Goal: Task Accomplishment & Management: Use online tool/utility

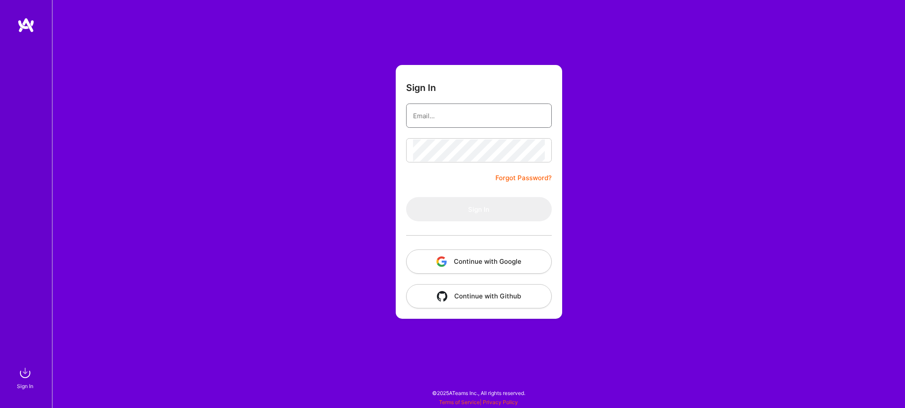
type input "sam@xproconsult.com"
click at [478, 209] on button "Sign In" at bounding box center [479, 209] width 146 height 24
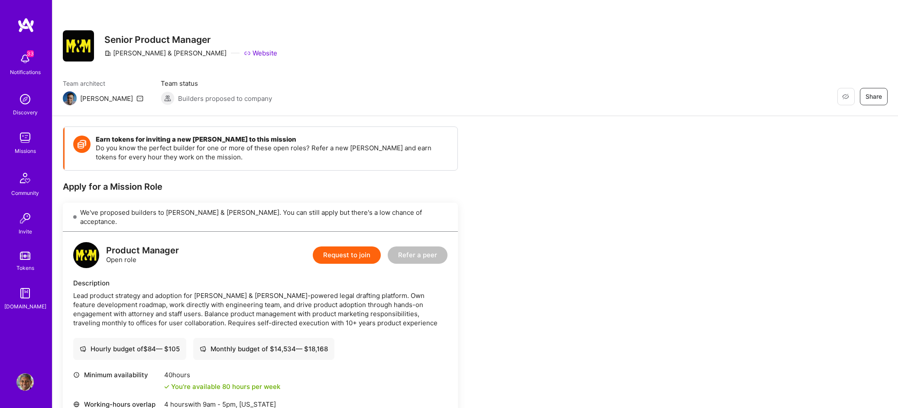
click at [29, 136] on img at bounding box center [24, 137] width 17 height 17
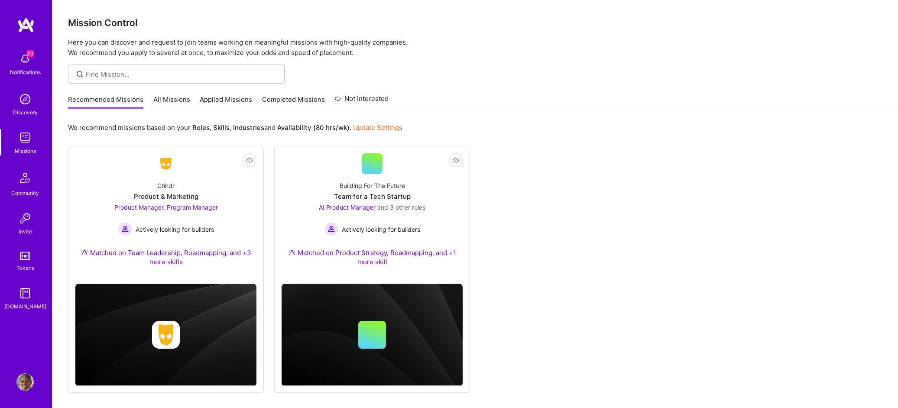
click at [227, 101] on link "Applied Missions" at bounding box center [226, 102] width 52 height 14
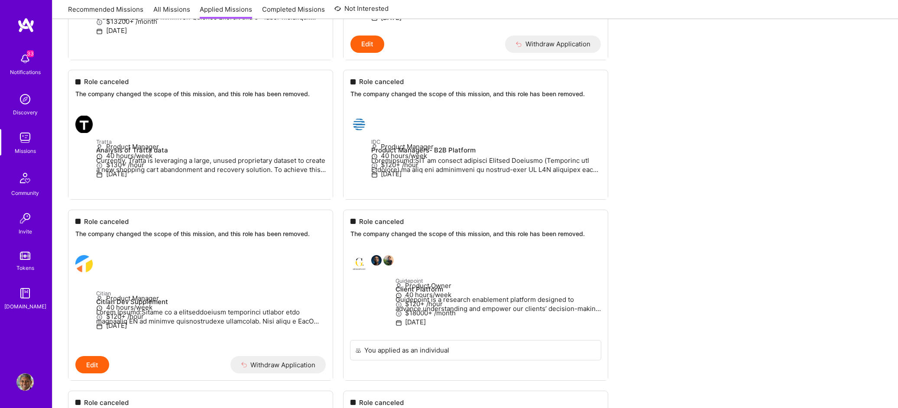
scroll to position [3365, 0]
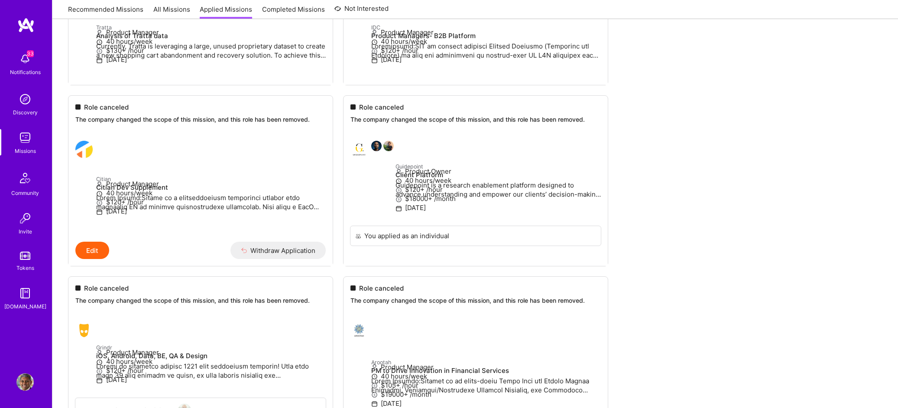
click at [93, 10] on link "Recommended Missions" at bounding box center [105, 12] width 75 height 14
